Goal: Task Accomplishment & Management: Manage account settings

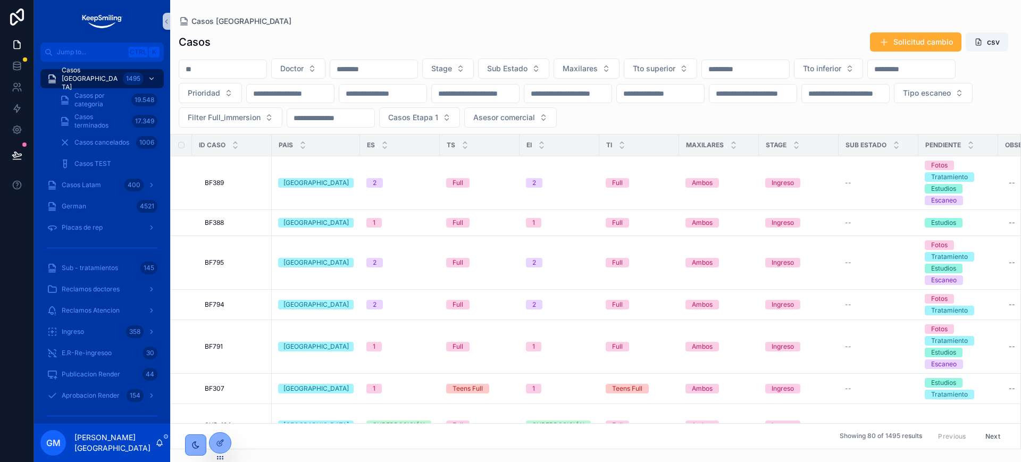
click at [197, 65] on input "scrollable content" at bounding box center [222, 69] width 87 height 15
paste input "*****"
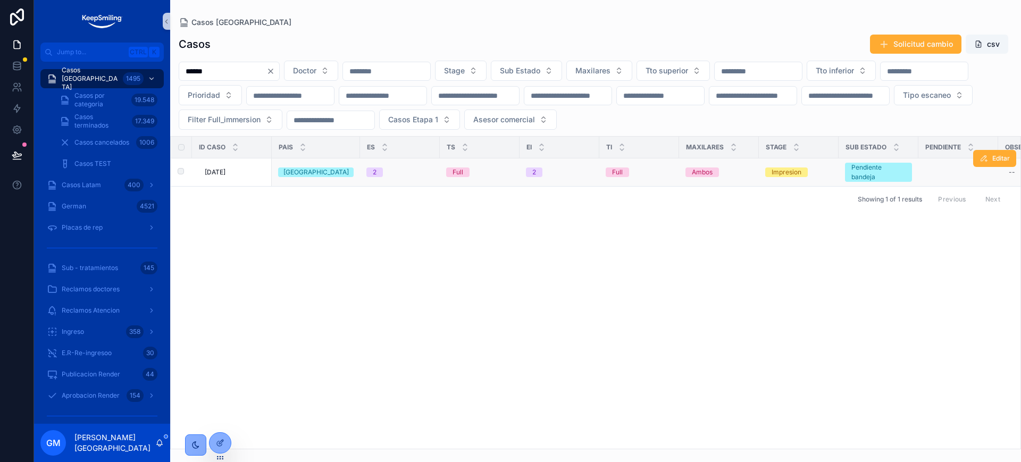
type input "*****"
click at [228, 179] on td "[DATE] [DATE]" at bounding box center [232, 172] width 80 height 28
click at [221, 176] on span "[DATE]" at bounding box center [215, 172] width 21 height 9
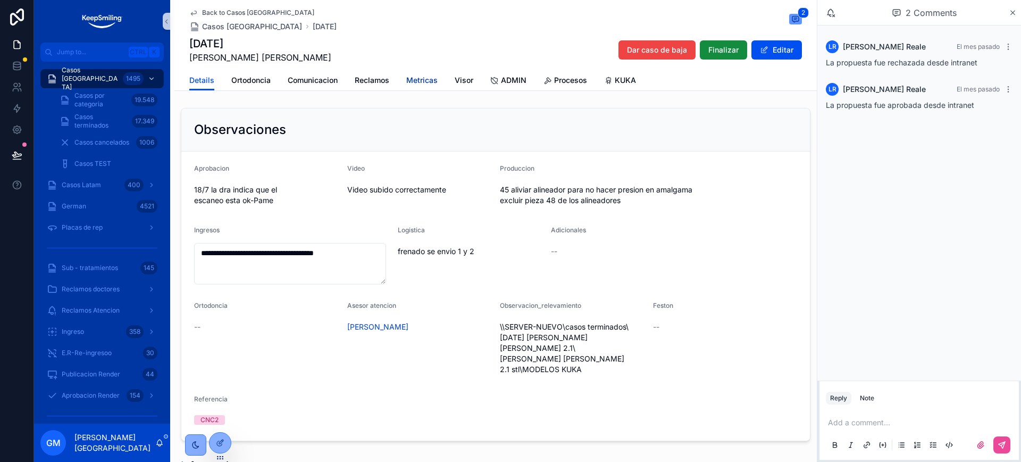
click at [412, 83] on span "Metricas" at bounding box center [421, 80] width 31 height 11
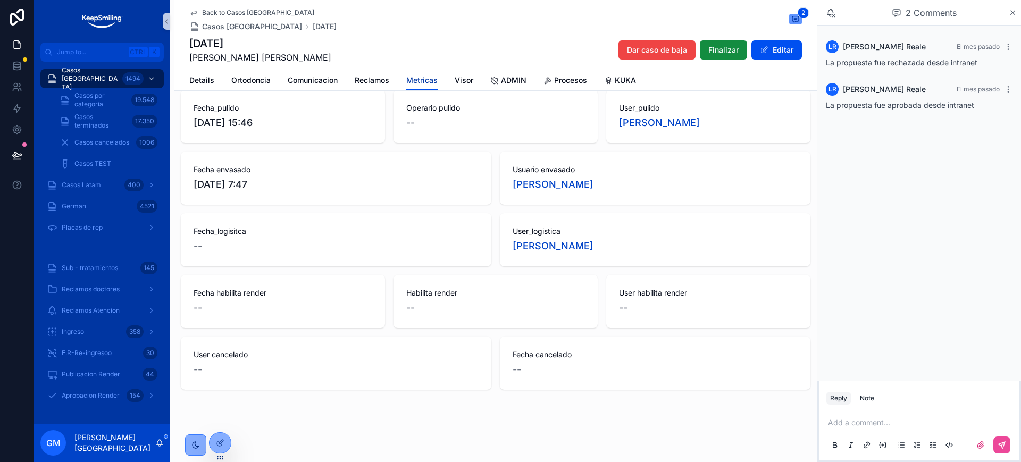
scroll to position [1028, 0]
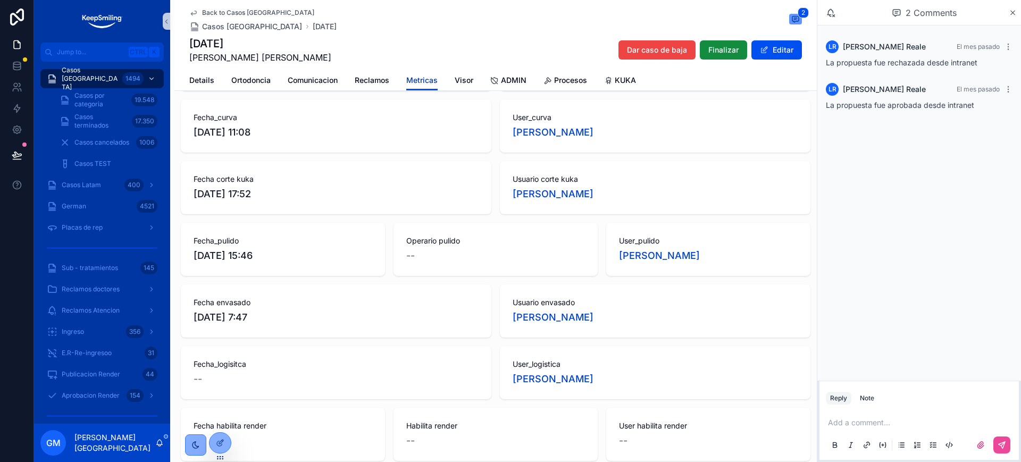
click at [409, 75] on span "Metricas" at bounding box center [421, 80] width 31 height 11
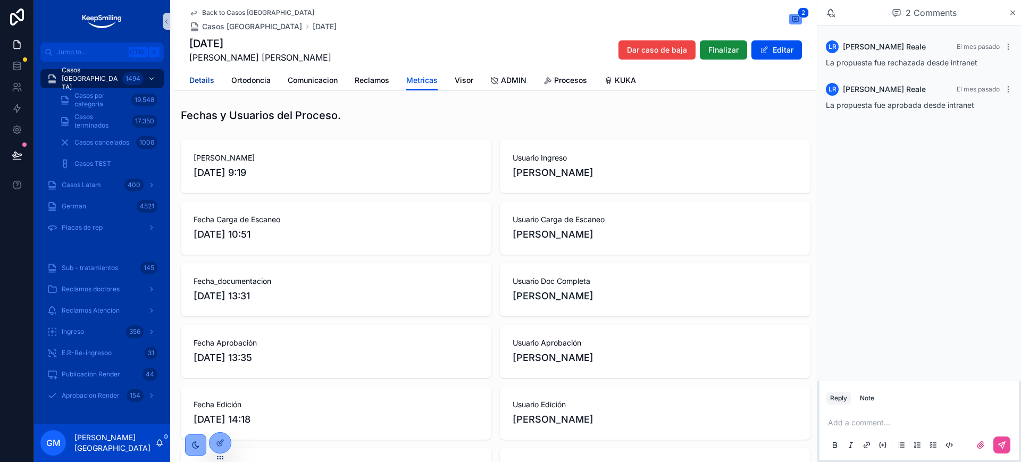
click at [199, 79] on span "Details" at bounding box center [201, 80] width 25 height 11
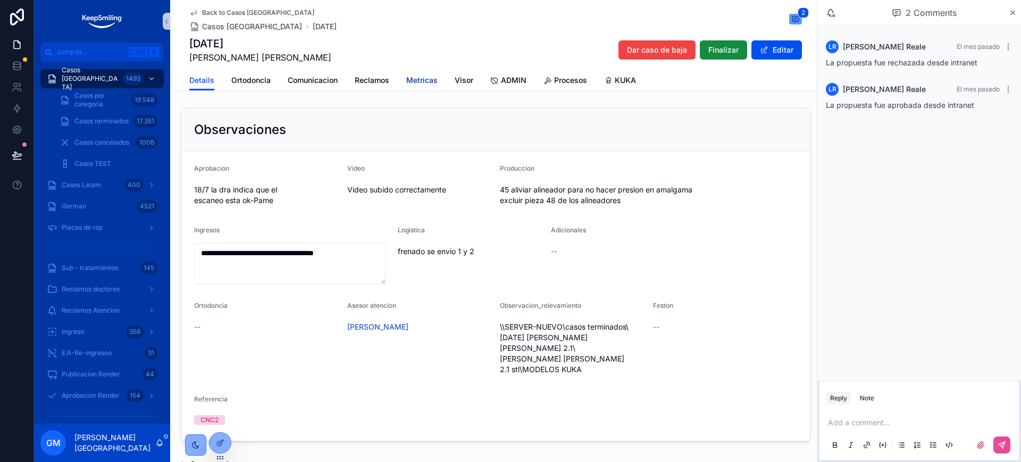
click at [421, 79] on span "Metricas" at bounding box center [421, 80] width 31 height 11
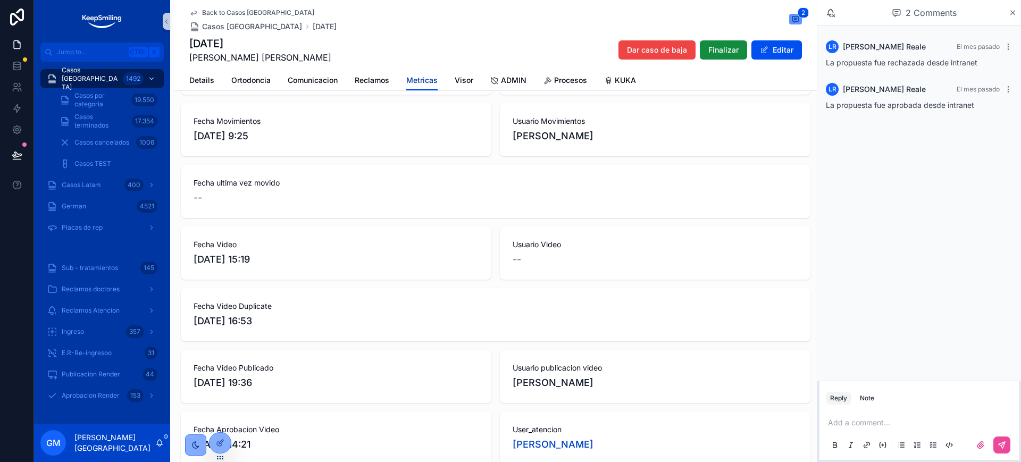
scroll to position [429, 0]
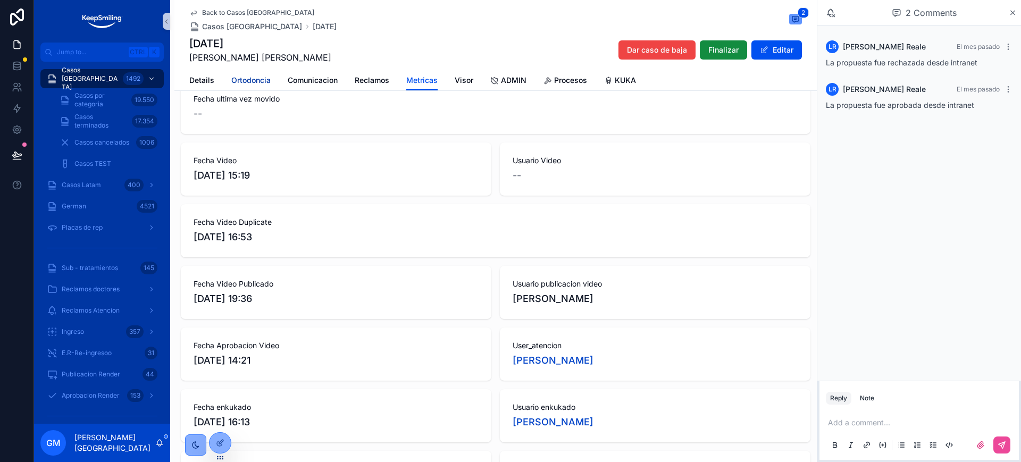
click at [242, 73] on link "Ortodoncia" at bounding box center [250, 81] width 39 height 21
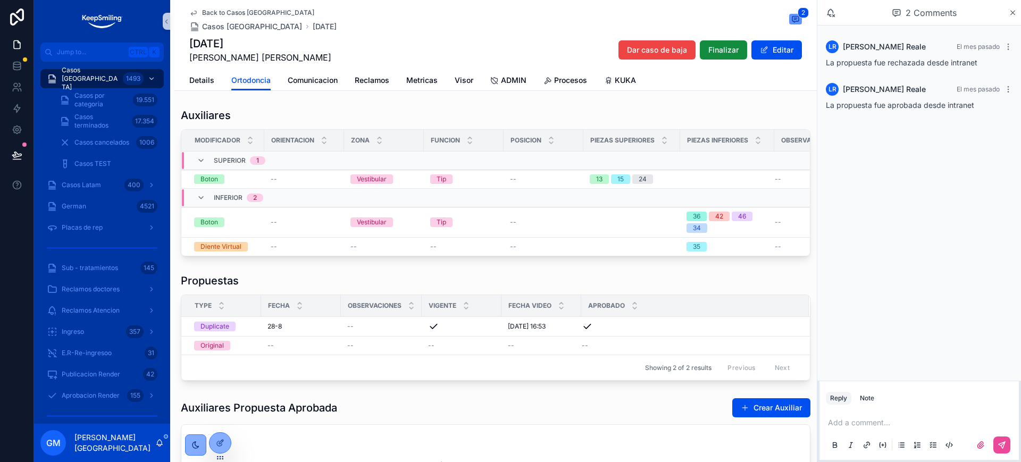
click at [461, 83] on span "Visor" at bounding box center [464, 80] width 19 height 11
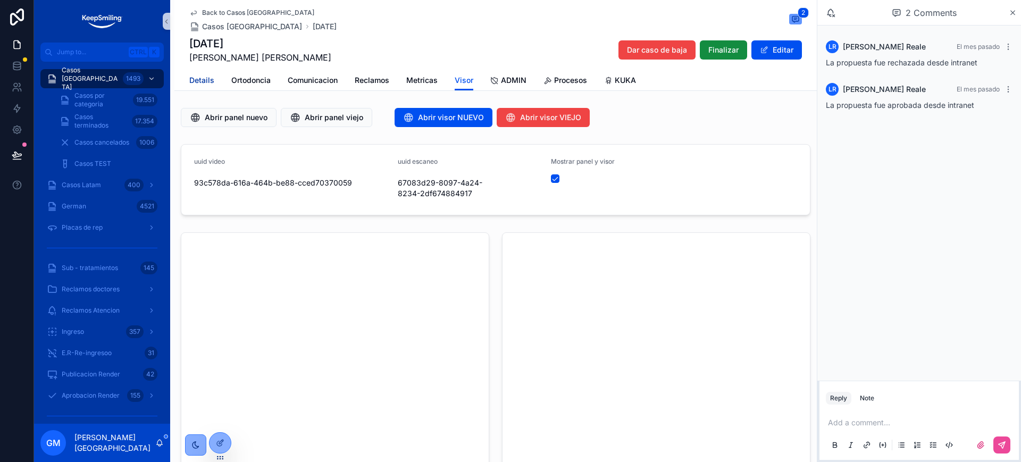
click at [205, 81] on span "Details" at bounding box center [201, 80] width 25 height 11
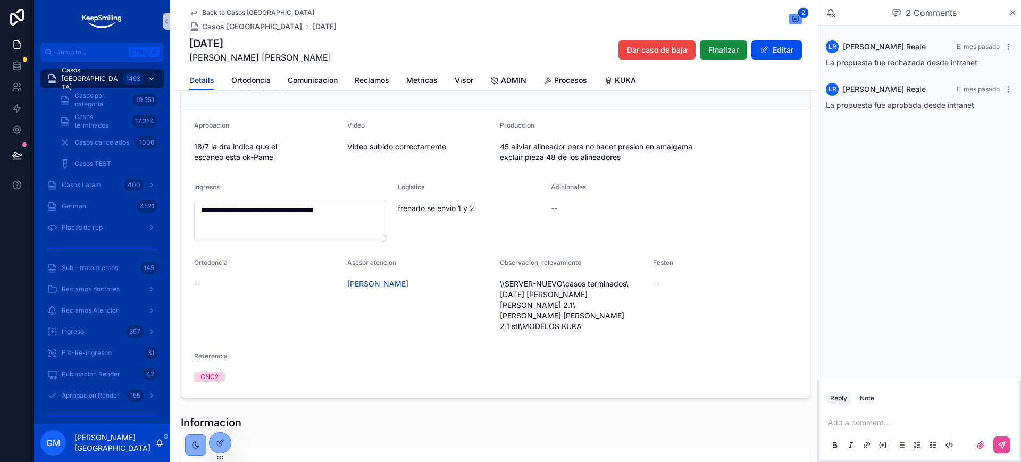
scroll to position [66, 0]
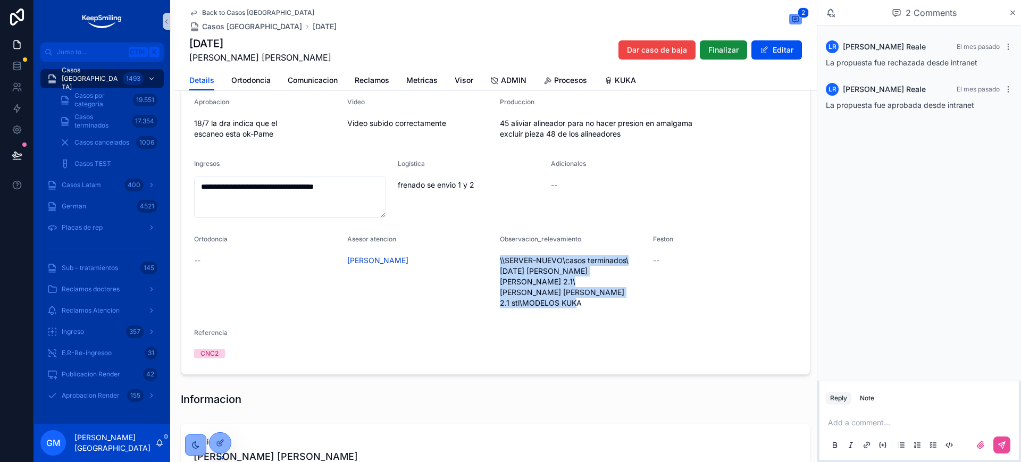
drag, startPoint x: 493, startPoint y: 271, endPoint x: 629, endPoint y: 310, distance: 141.1
click at [629, 310] on form "**********" at bounding box center [495, 229] width 629 height 289
click at [628, 308] on span "\\SERVER-NUEVO\casos terminados\[DATE] [PERSON_NAME] [PERSON_NAME] 2.1\[PERSON_…" at bounding box center [572, 281] width 145 height 53
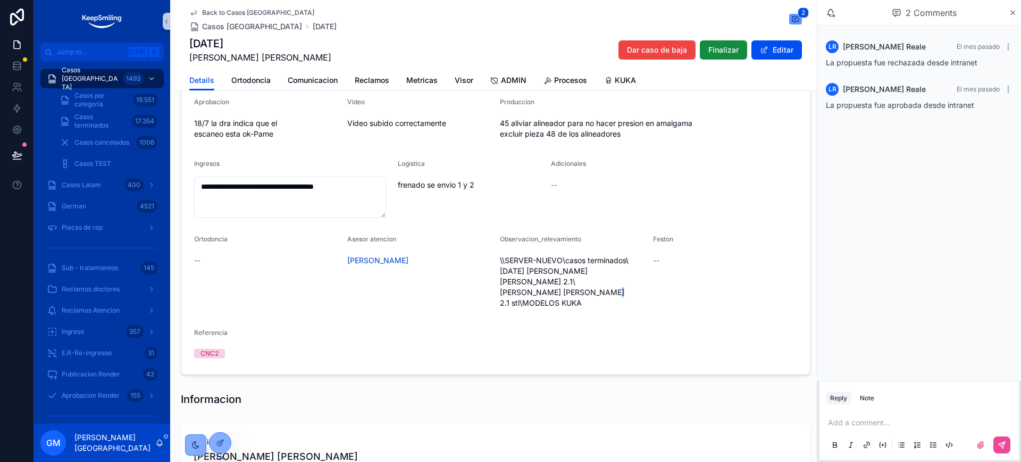
click at [523, 304] on span "\\SERVER-NUEVO\casos terminados\[DATE] [PERSON_NAME] [PERSON_NAME] 2.1\[PERSON_…" at bounding box center [572, 281] width 145 height 53
drag, startPoint x: 566, startPoint y: 281, endPoint x: 517, endPoint y: 290, distance: 49.8
click at [607, 287] on span "\\SERVER-NUEVO\casos terminados\[DATE] [PERSON_NAME] [PERSON_NAME] 2.1\[PERSON_…" at bounding box center [572, 281] width 145 height 53
click at [527, 299] on span "\\SERVER-NUEVO\casos terminados\[DATE] [PERSON_NAME] [PERSON_NAME] 2.1\[PERSON_…" at bounding box center [572, 281] width 145 height 53
drag, startPoint x: 546, startPoint y: 287, endPoint x: 564, endPoint y: 287, distance: 18.1
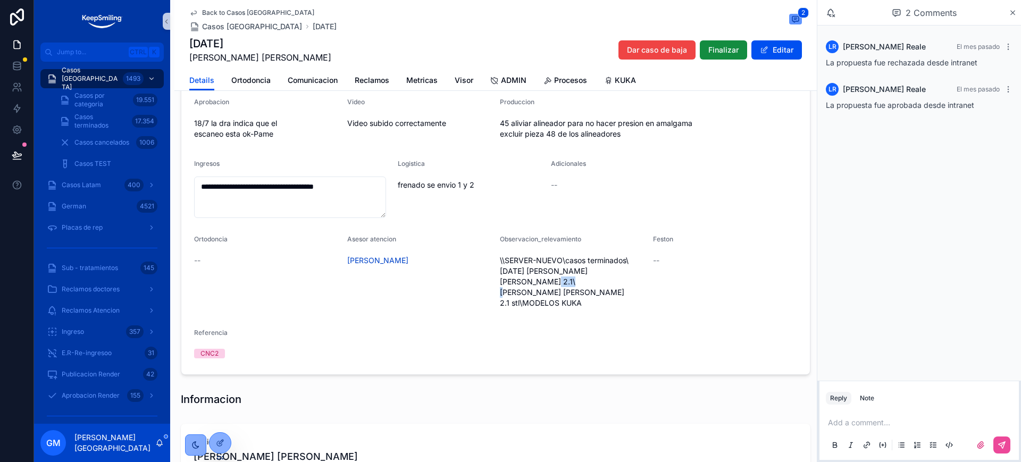
click at [564, 287] on span "\\SERVER-NUEVO\casos terminados\[DATE] [PERSON_NAME] [PERSON_NAME] 2.1\[PERSON_…" at bounding box center [572, 281] width 145 height 53
click at [542, 287] on span "\\SERVER-NUEVO\casos terminados\[DATE] [PERSON_NAME] [PERSON_NAME] 2.1\[PERSON_…" at bounding box center [572, 281] width 145 height 53
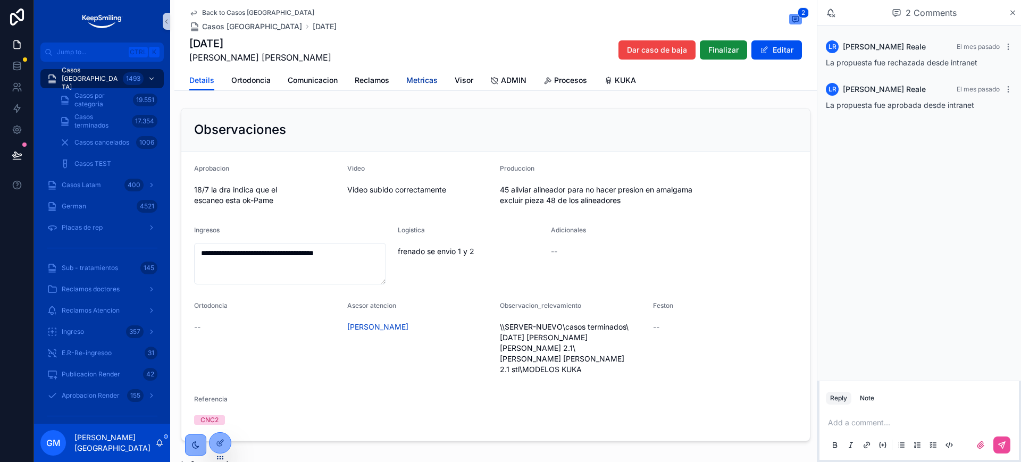
click at [416, 76] on span "Metricas" at bounding box center [421, 80] width 31 height 11
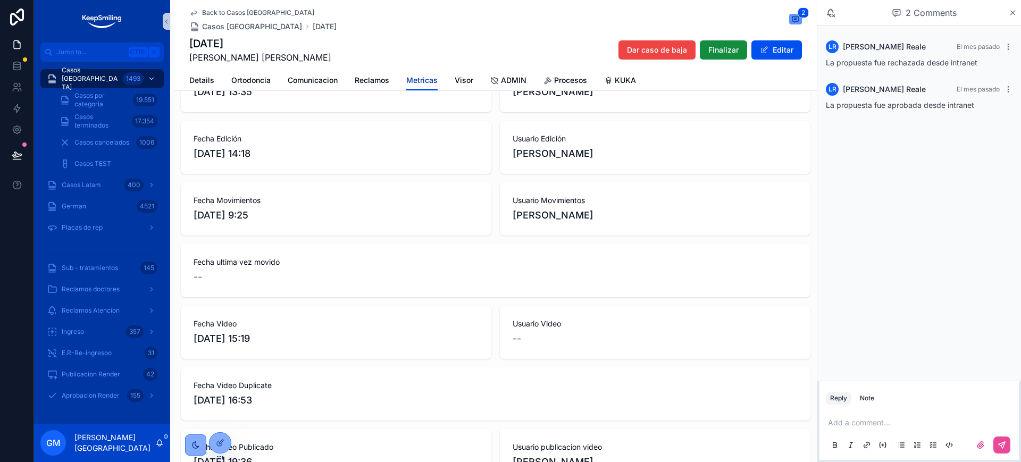
scroll to position [332, 0]
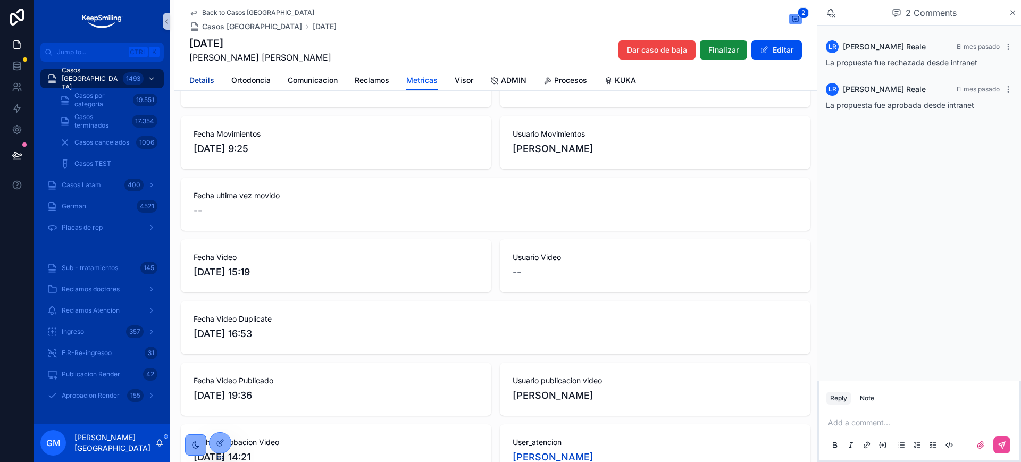
click at [203, 76] on span "Details" at bounding box center [201, 80] width 25 height 11
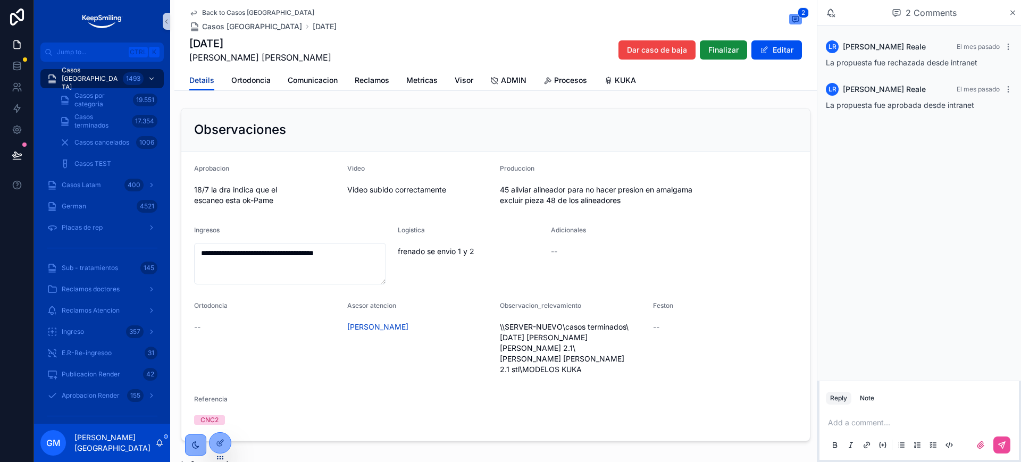
scroll to position [66, 0]
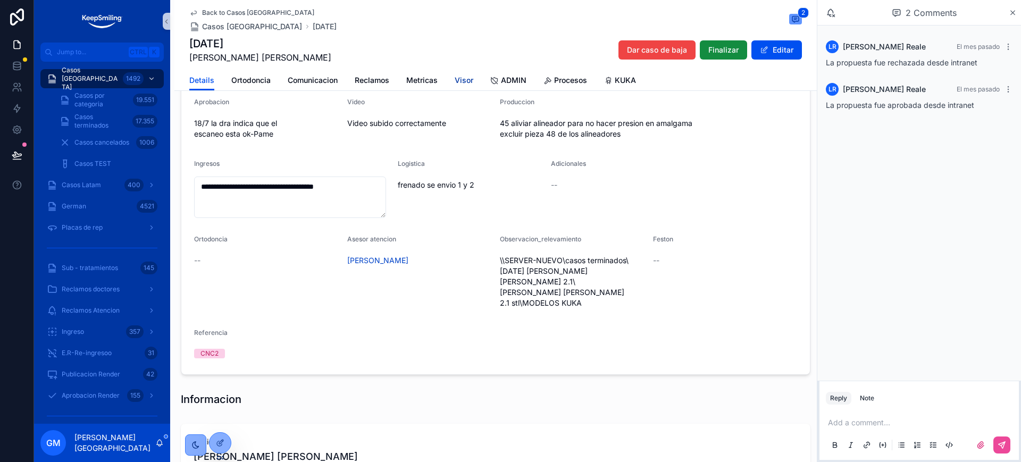
click at [464, 82] on span "Visor" at bounding box center [464, 80] width 19 height 11
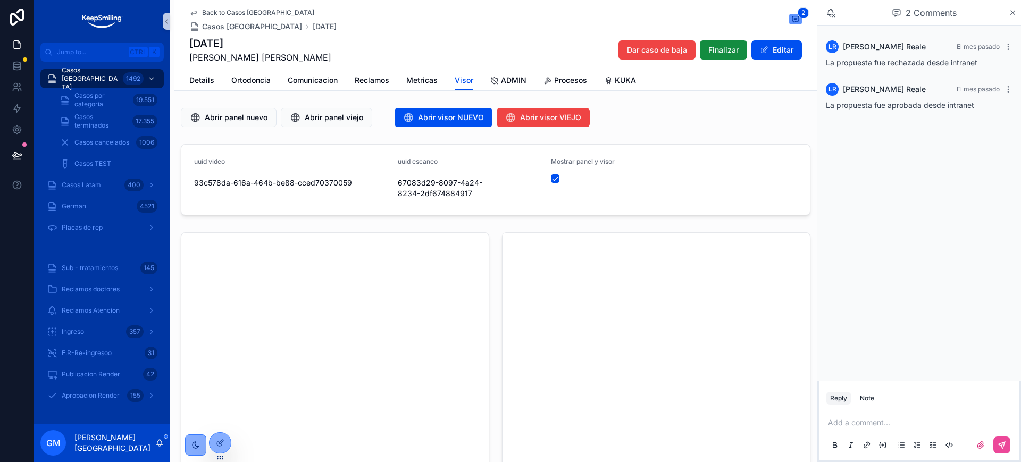
click at [202, 10] on span "Back to Casos [GEOGRAPHIC_DATA]" at bounding box center [258, 13] width 112 height 9
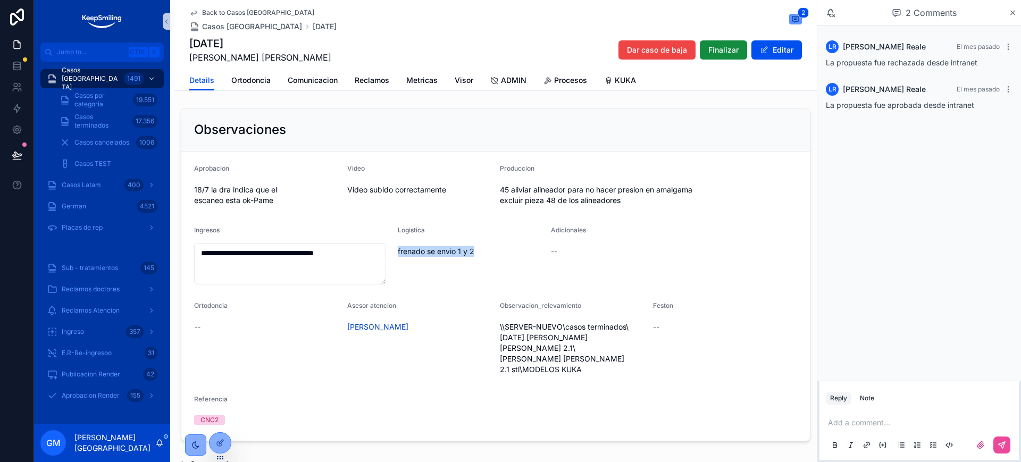
drag, startPoint x: 393, startPoint y: 265, endPoint x: 400, endPoint y: 265, distance: 7.4
click at [504, 266] on form "**********" at bounding box center [495, 296] width 629 height 289
click at [426, 256] on span "frenado se envio 1 y 2" at bounding box center [470, 251] width 145 height 11
click at [437, 277] on div "Logistica frenado se envio 1 y 2" at bounding box center [470, 255] width 145 height 59
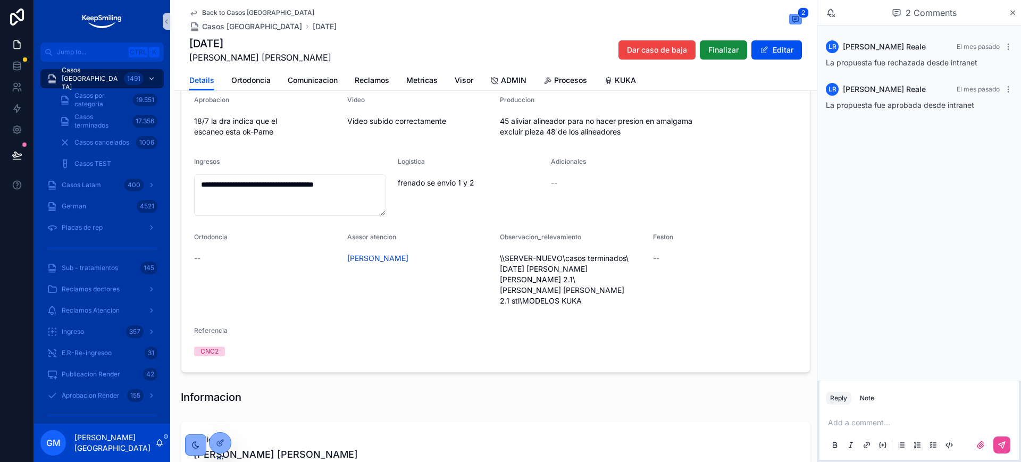
scroll to position [133, 0]
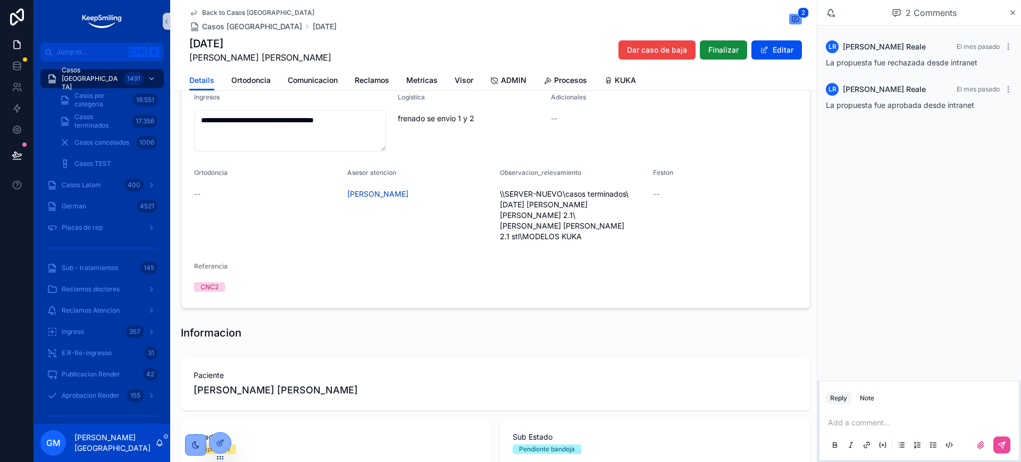
click at [436, 274] on form "**********" at bounding box center [495, 163] width 629 height 289
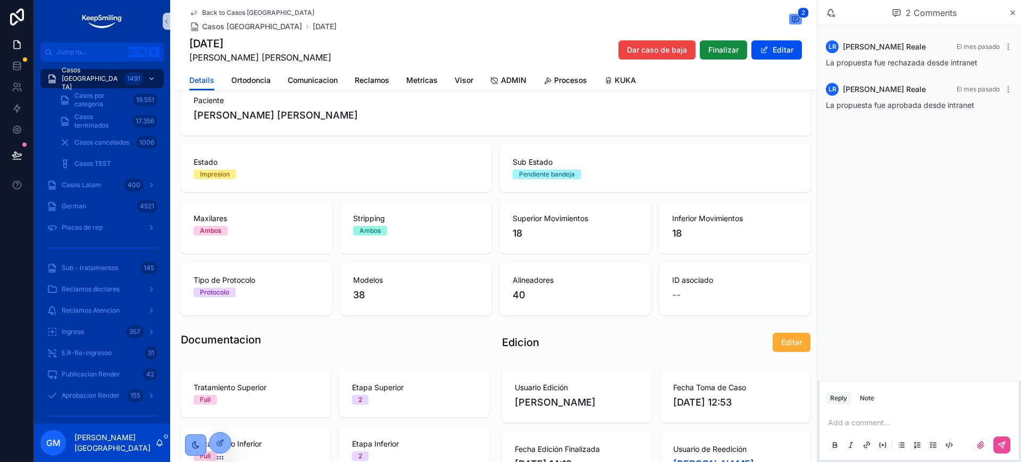
scroll to position [385, 0]
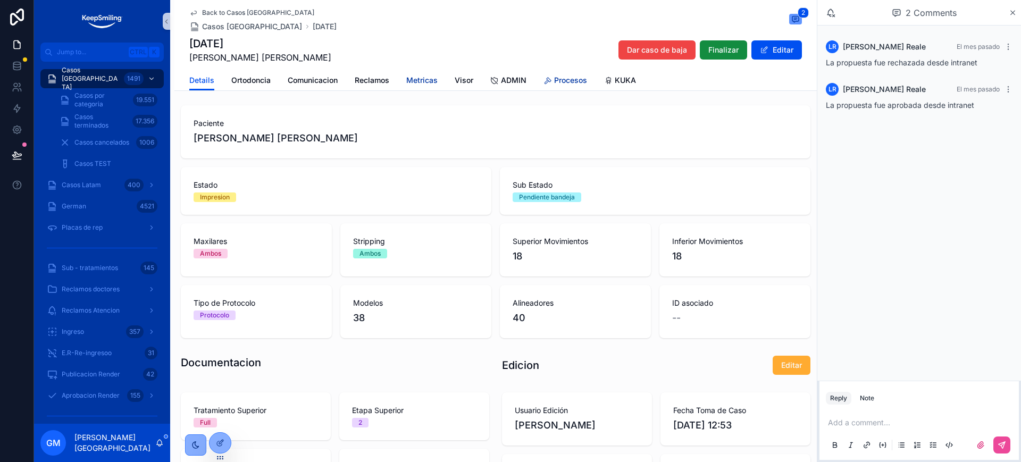
drag, startPoint x: 424, startPoint y: 81, endPoint x: 566, endPoint y: 85, distance: 141.5
click at [424, 81] on span "Metricas" at bounding box center [421, 80] width 31 height 11
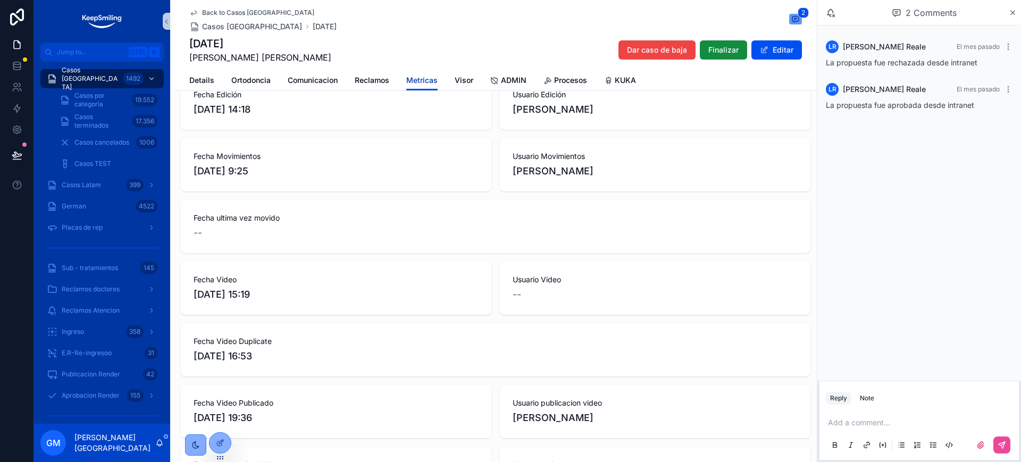
scroll to position [296, 0]
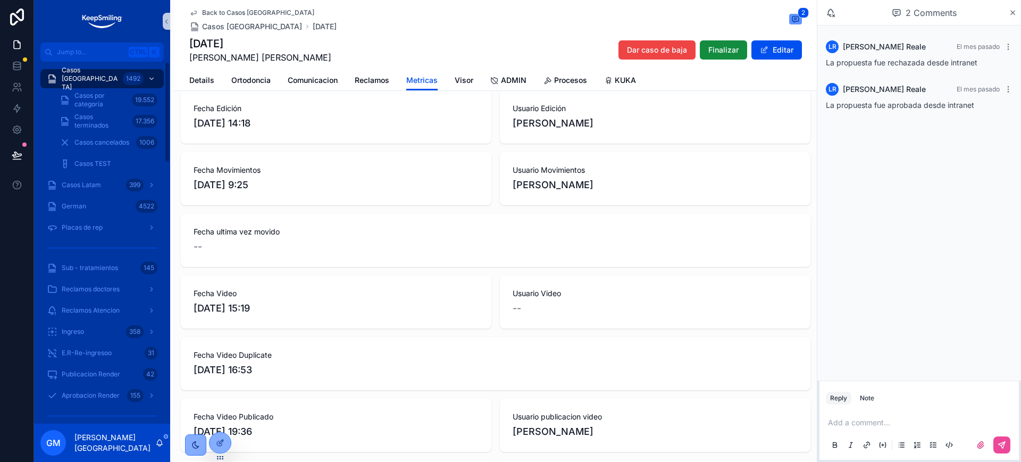
click at [236, 16] on span "Back to Casos [GEOGRAPHIC_DATA]" at bounding box center [258, 13] width 112 height 9
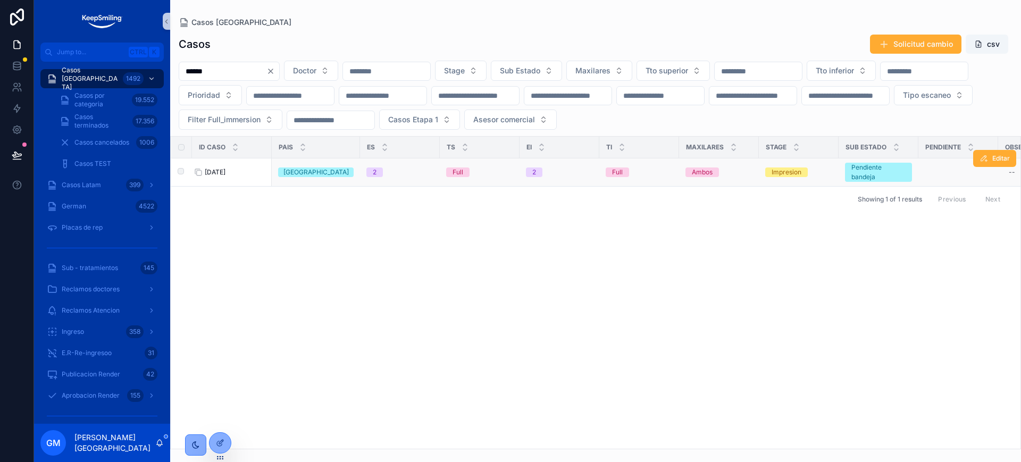
click at [214, 173] on span "[DATE]" at bounding box center [215, 172] width 21 height 9
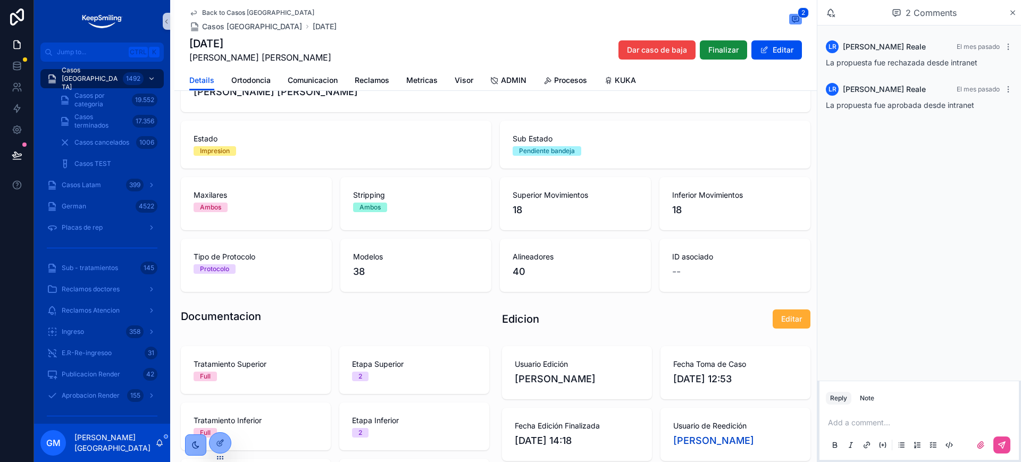
scroll to position [532, 0]
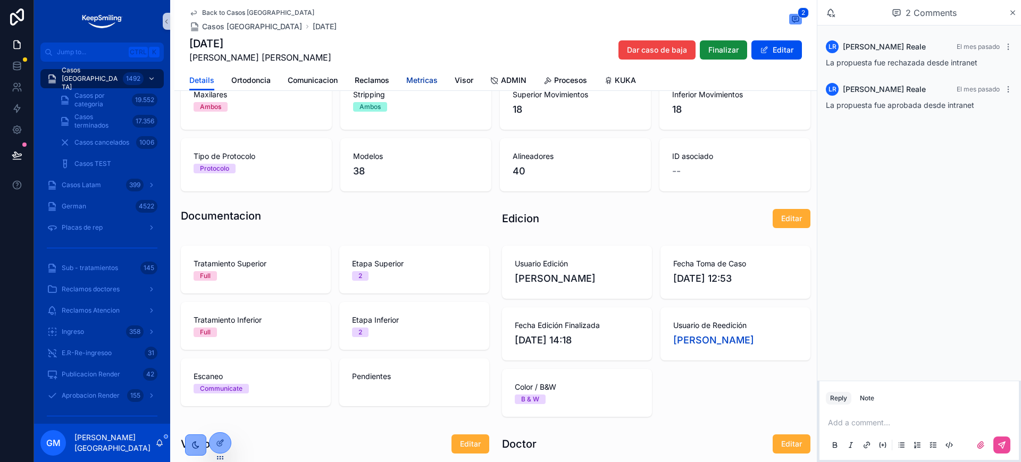
click at [424, 73] on link "Metricas" at bounding box center [421, 81] width 31 height 21
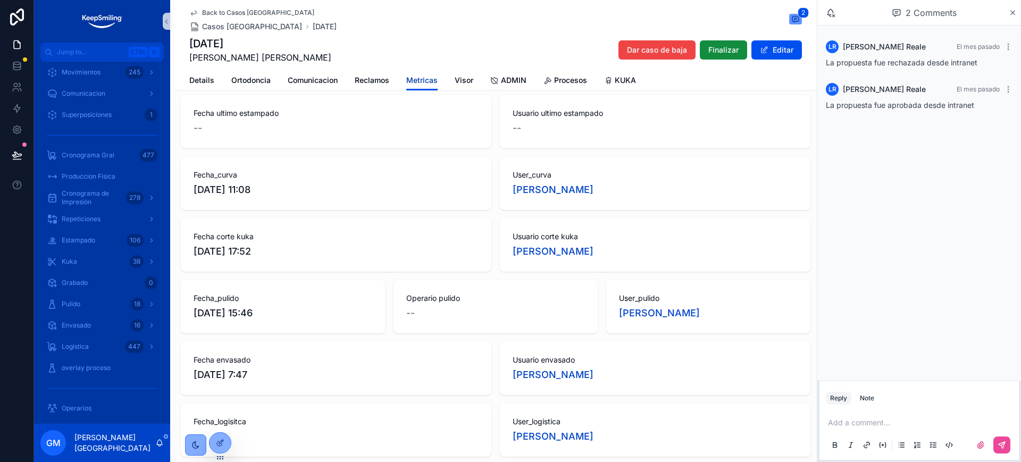
scroll to position [1064, 0]
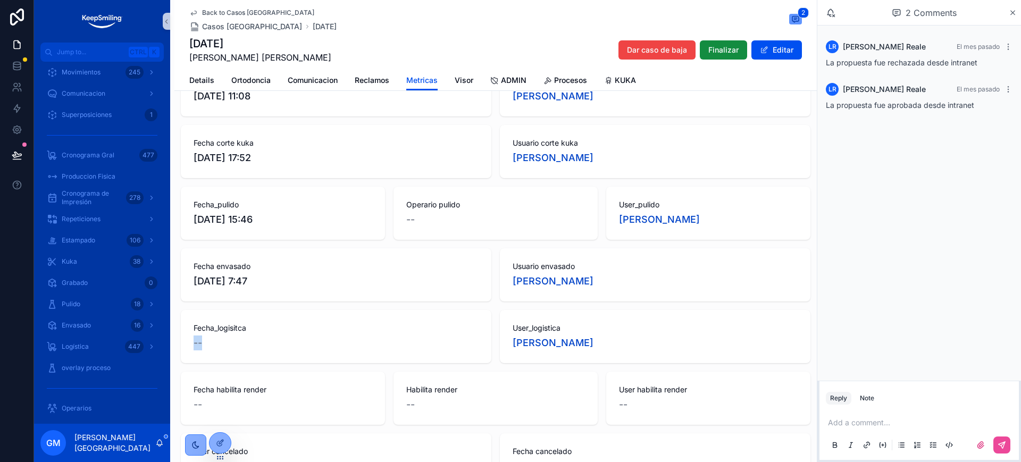
drag, startPoint x: 236, startPoint y: 349, endPoint x: 189, endPoint y: 335, distance: 49.1
click at [189, 339] on div "Fecha_logisitca --" at bounding box center [336, 336] width 311 height 53
click at [392, 333] on span "Fecha_logisitca" at bounding box center [336, 328] width 285 height 11
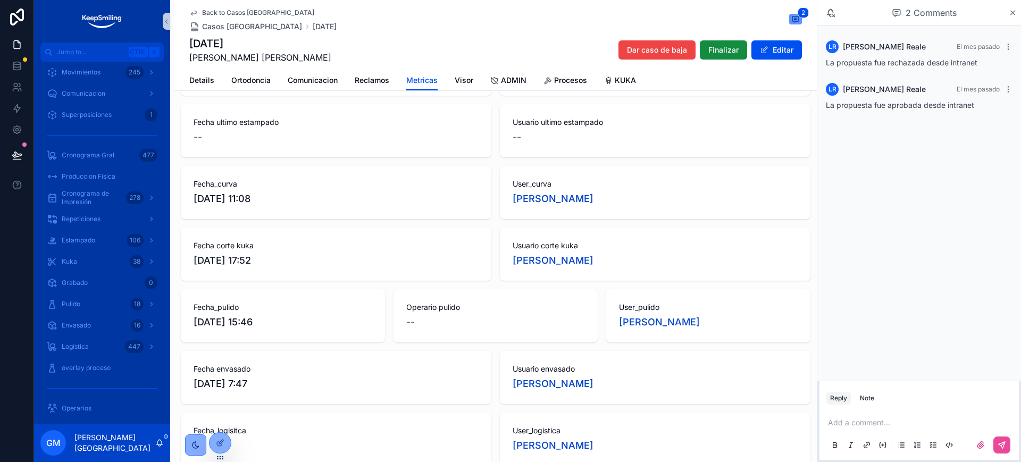
scroll to position [1094, 0]
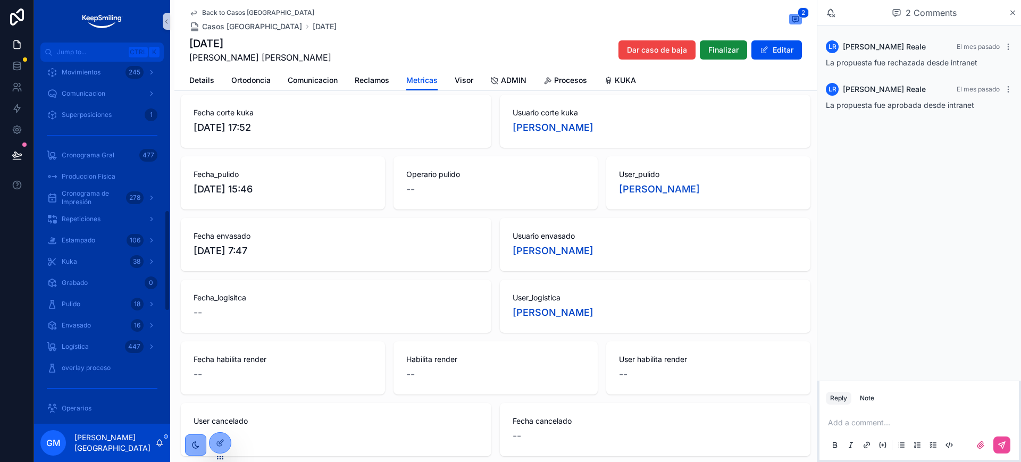
drag, startPoint x: 190, startPoint y: 254, endPoint x: 289, endPoint y: 258, distance: 99.0
click at [289, 258] on div "Fecha envasado [DATE] 7:47" at bounding box center [336, 244] width 311 height 53
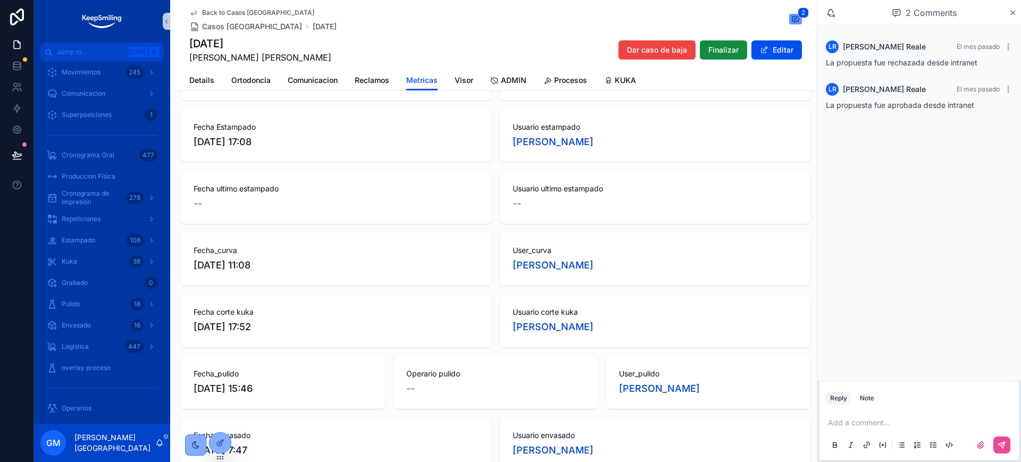
scroll to position [562, 0]
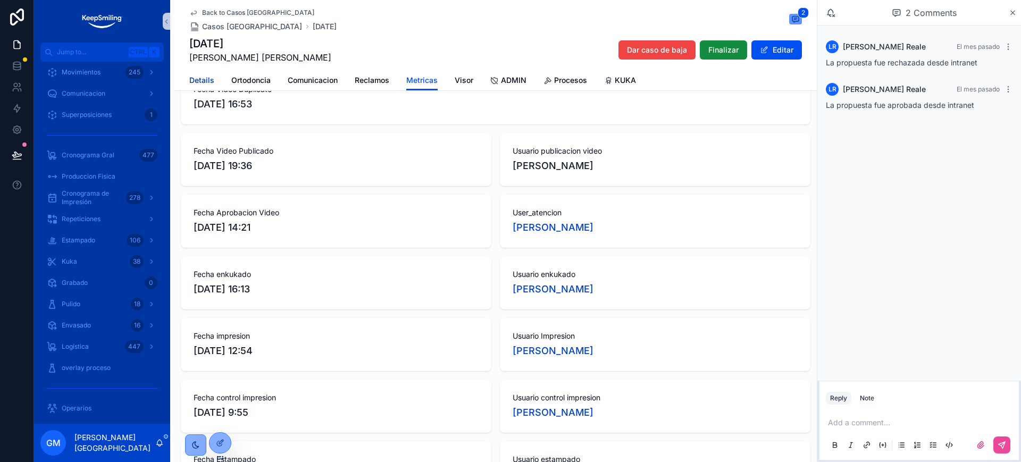
click at [196, 81] on span "Details" at bounding box center [201, 80] width 25 height 11
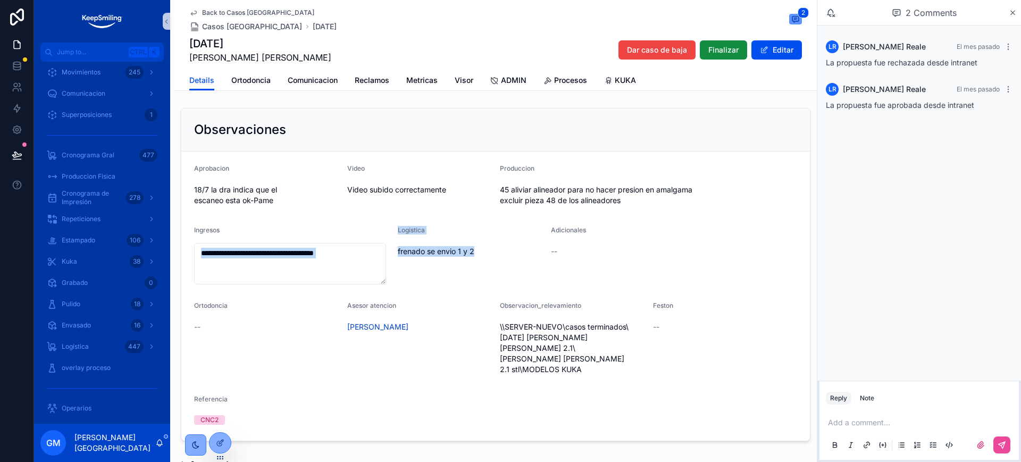
drag, startPoint x: 390, startPoint y: 273, endPoint x: 519, endPoint y: 260, distance: 129.3
click at [519, 260] on form "**********" at bounding box center [495, 296] width 629 height 289
click at [510, 257] on span "frenado se envio 1 y 2" at bounding box center [470, 251] width 145 height 11
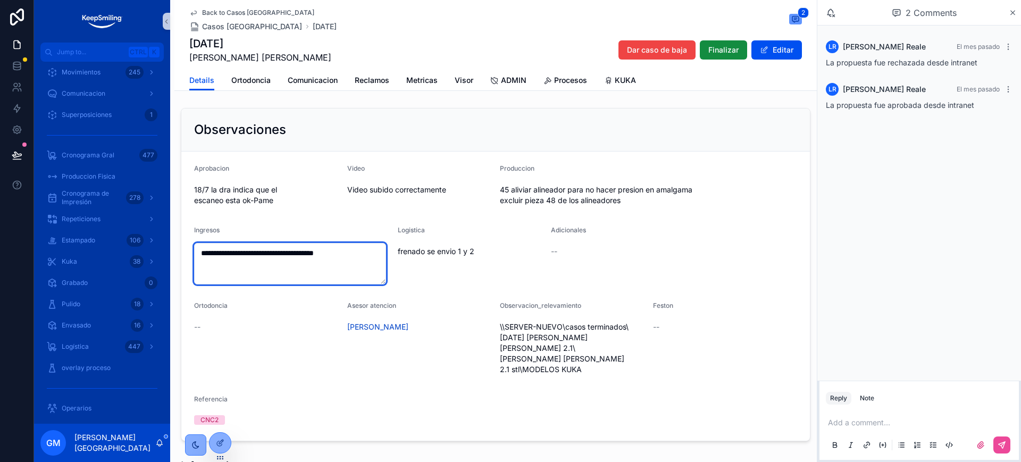
drag, startPoint x: 329, startPoint y: 262, endPoint x: 358, endPoint y: 263, distance: 29.3
click at [358, 263] on textarea "**********" at bounding box center [290, 263] width 192 height 41
click at [360, 264] on textarea "**********" at bounding box center [290, 263] width 192 height 41
click at [437, 277] on div "Logistica frenado se envio 1 y 2" at bounding box center [470, 255] width 145 height 59
click at [710, 39] on div "[DATE] [PERSON_NAME] [PERSON_NAME] Dar caso de baja Finalizar Editar" at bounding box center [495, 50] width 613 height 28
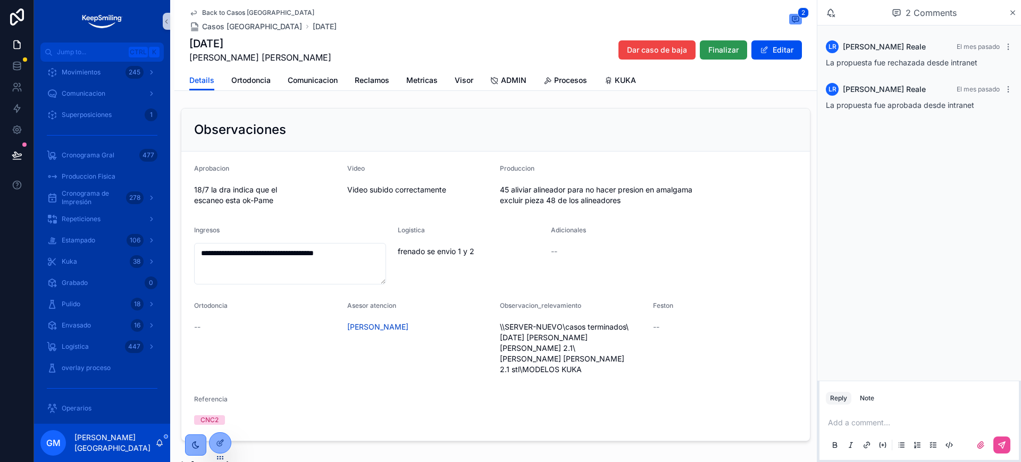
click at [713, 45] on span "Finalizar" at bounding box center [723, 50] width 30 height 11
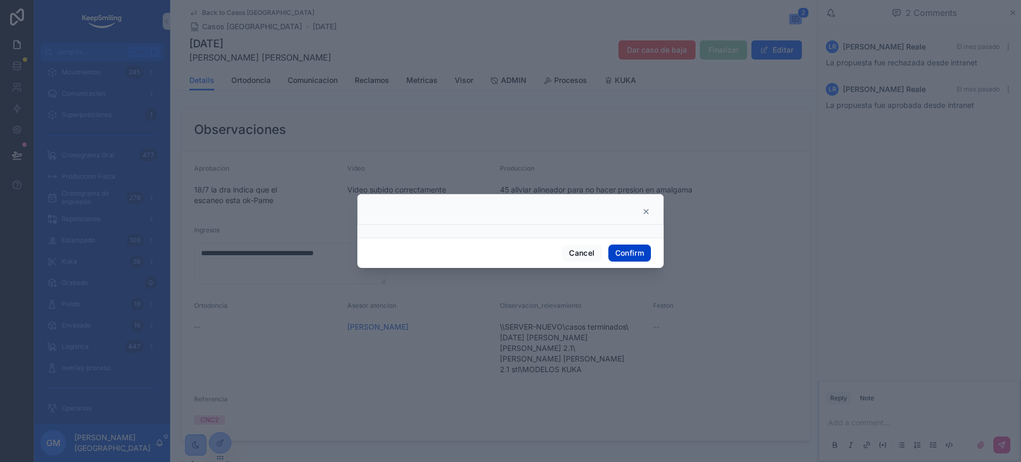
click at [630, 250] on button "Confirm" at bounding box center [629, 253] width 43 height 17
